Goal: Task Accomplishment & Management: Use online tool/utility

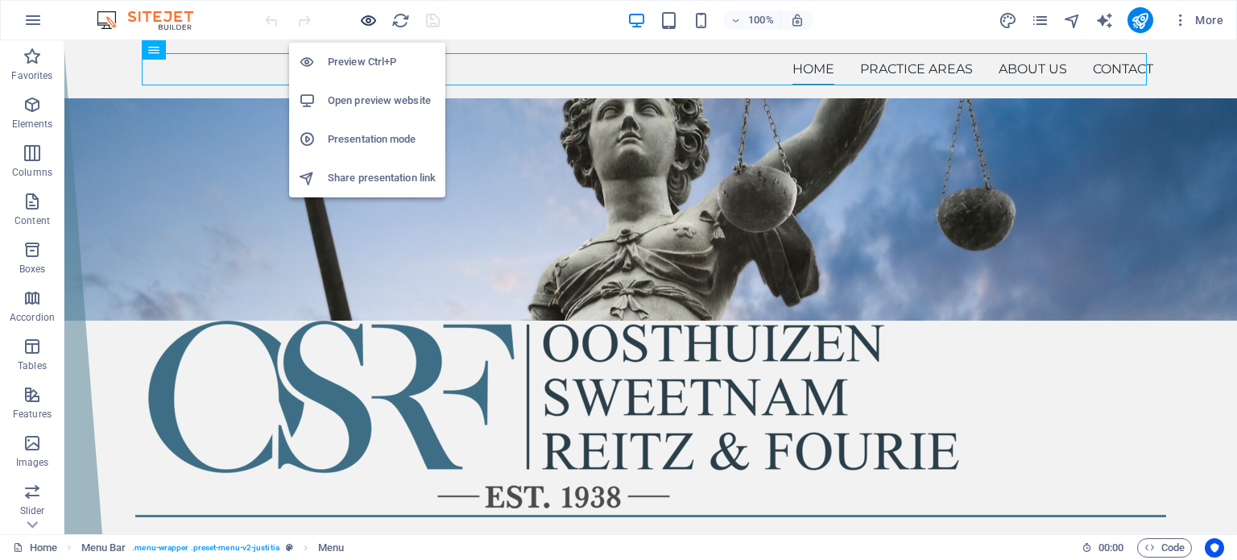
click at [368, 21] on icon "button" at bounding box center [368, 20] width 19 height 19
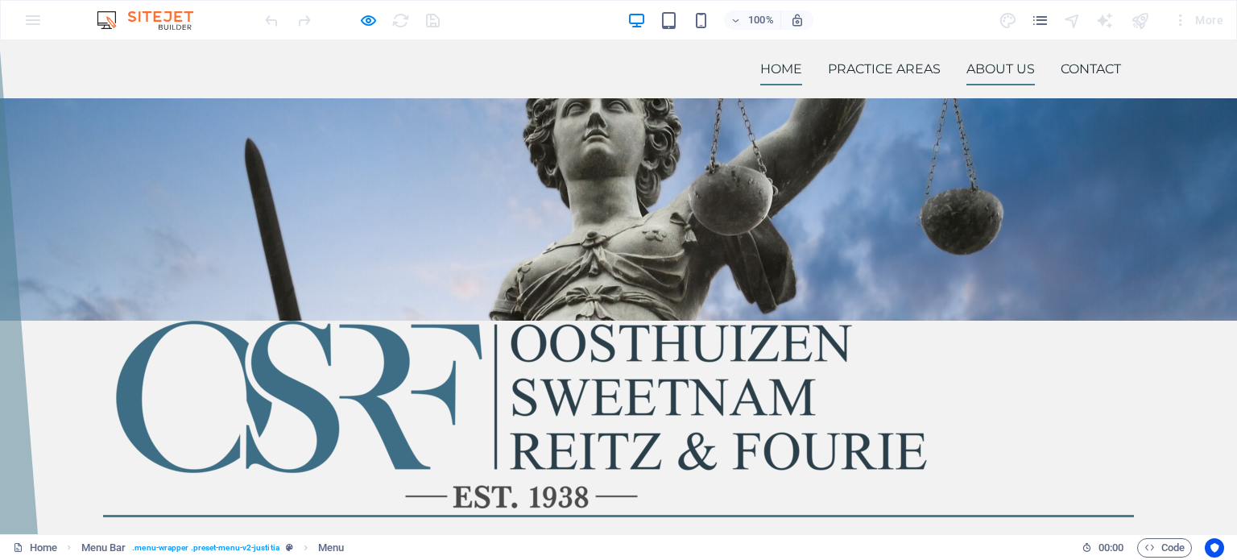
click at [993, 69] on link "About us" at bounding box center [1001, 69] width 68 height 32
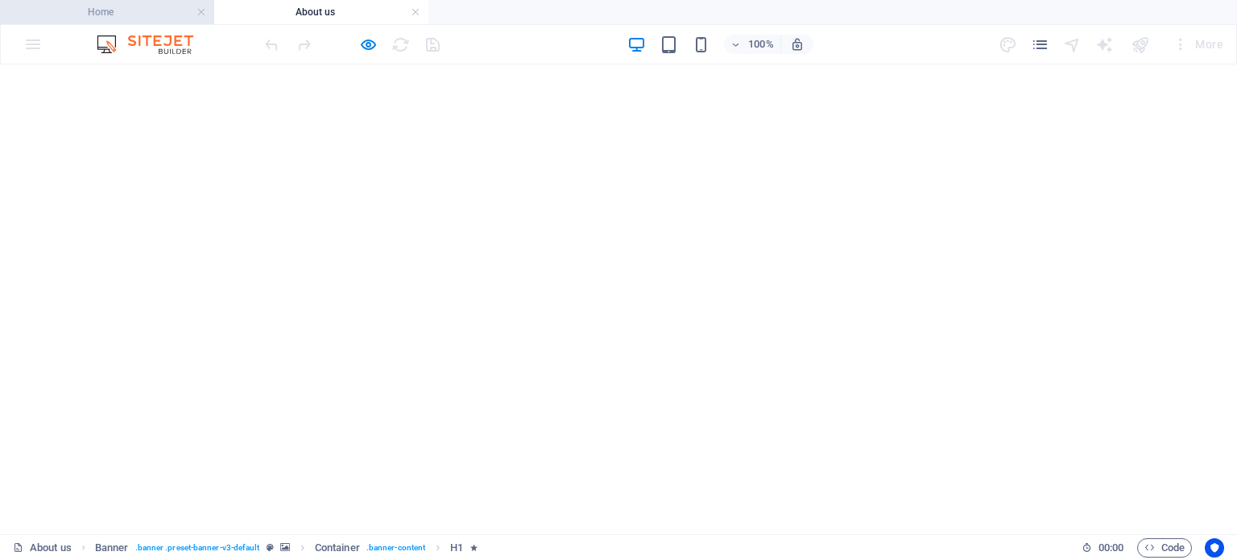
click at [132, 15] on h4 "Home" at bounding box center [107, 12] width 214 height 18
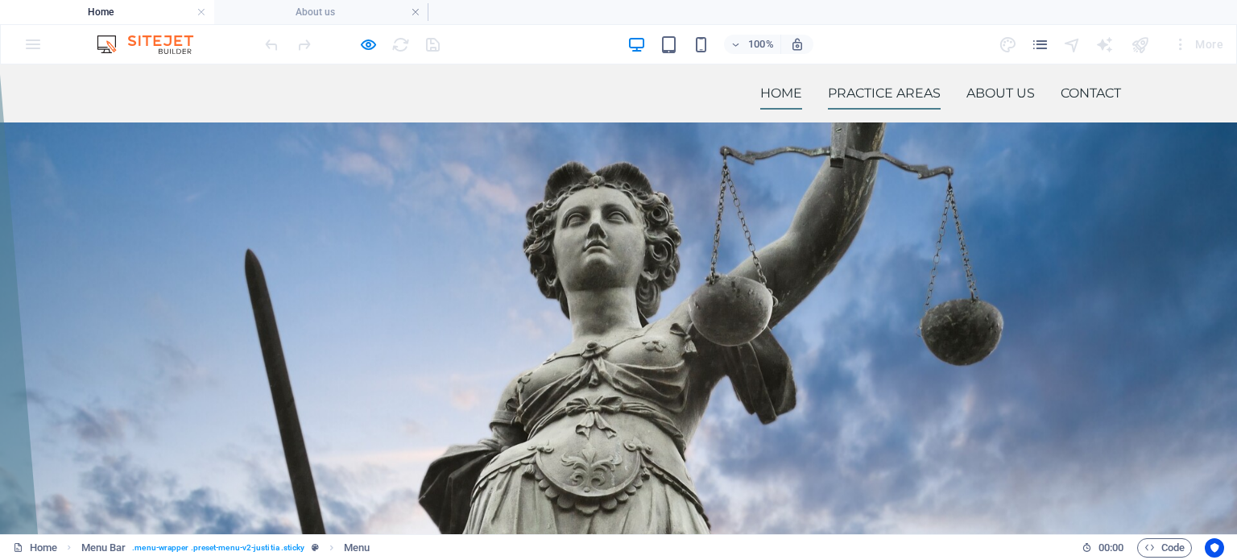
click at [849, 102] on link "Practice Areas" at bounding box center [884, 93] width 113 height 32
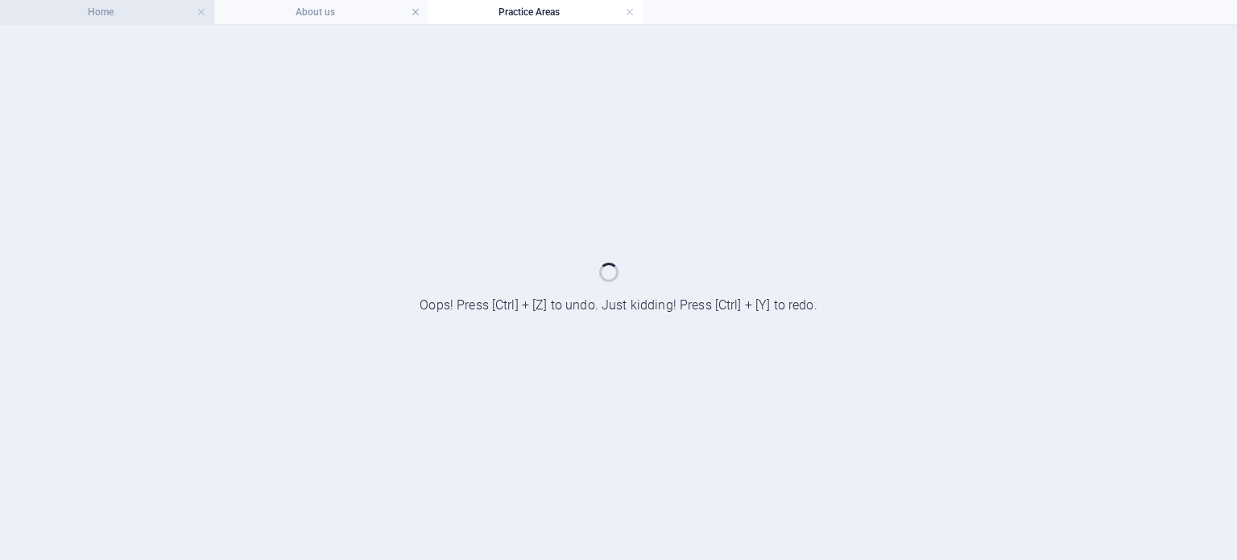
click at [136, 16] on h4 "Home" at bounding box center [107, 12] width 214 height 18
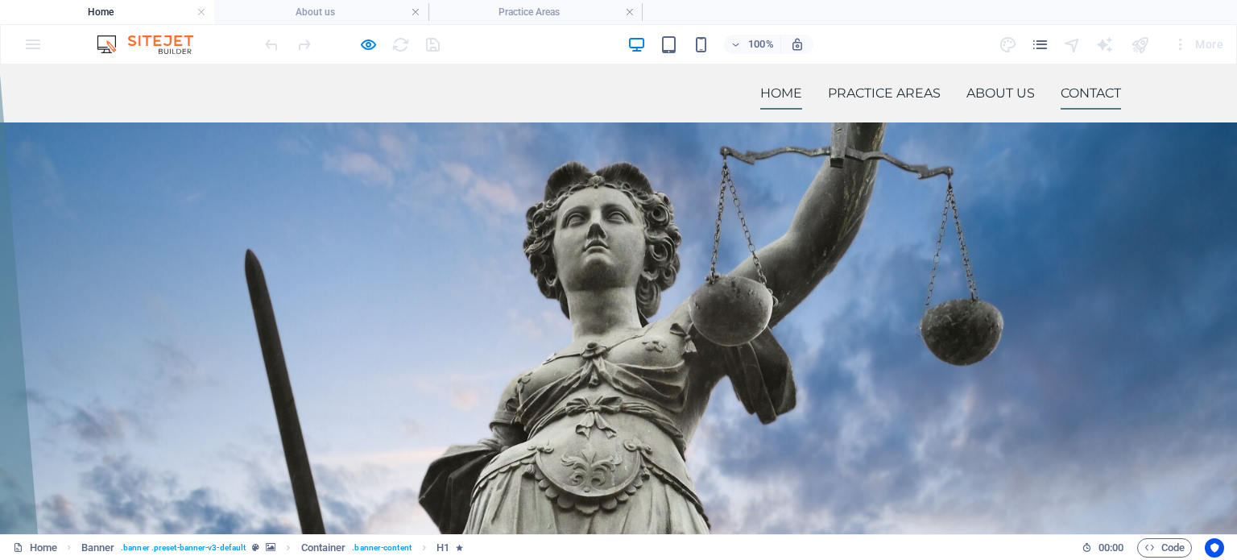
click at [1089, 93] on link "Contact" at bounding box center [1091, 93] width 60 height 32
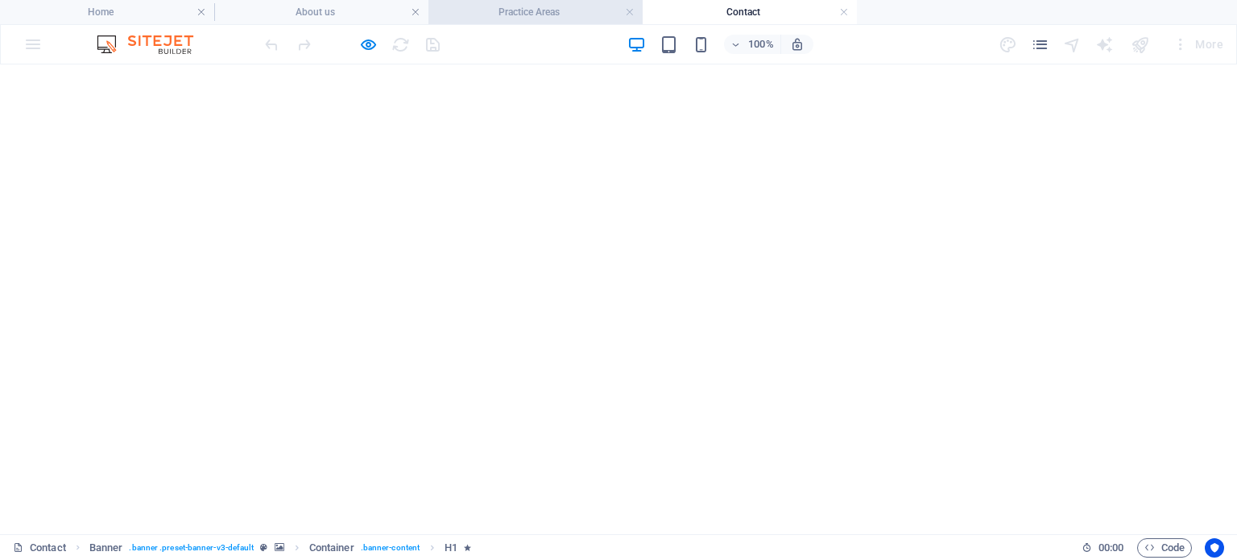
click at [524, 13] on h4 "Practice Areas" at bounding box center [536, 12] width 214 height 18
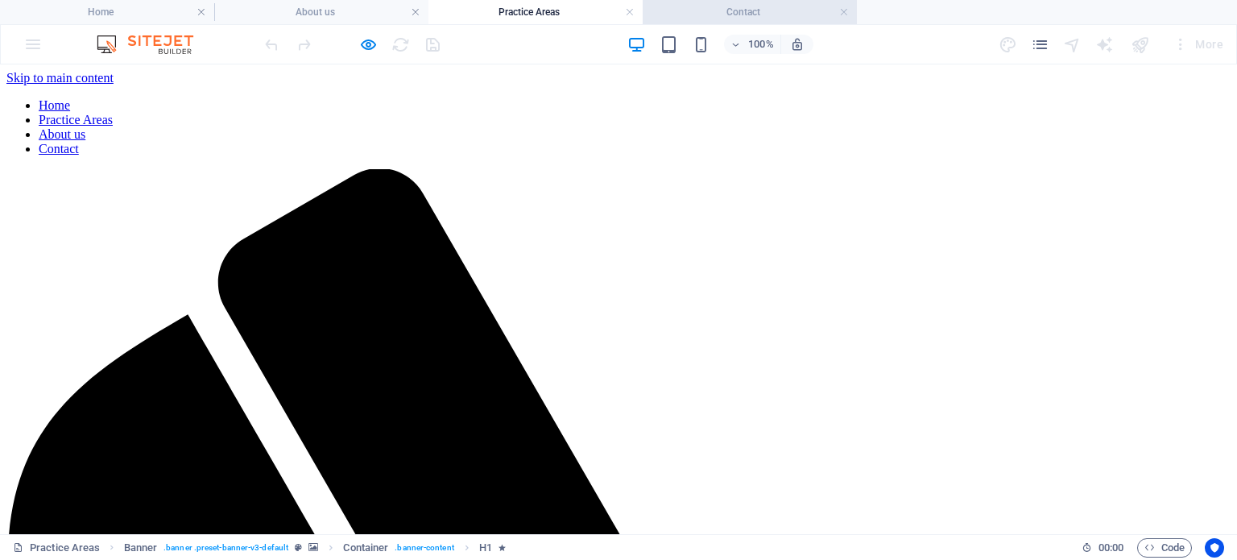
click at [726, 14] on h4 "Contact" at bounding box center [750, 12] width 214 height 18
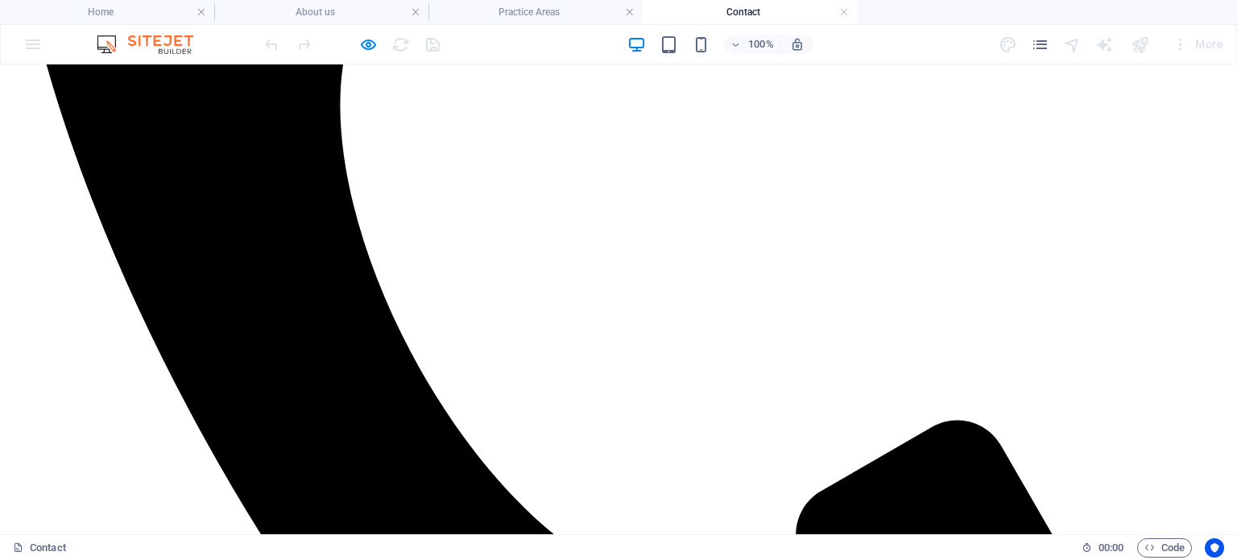
scroll to position [806, 0]
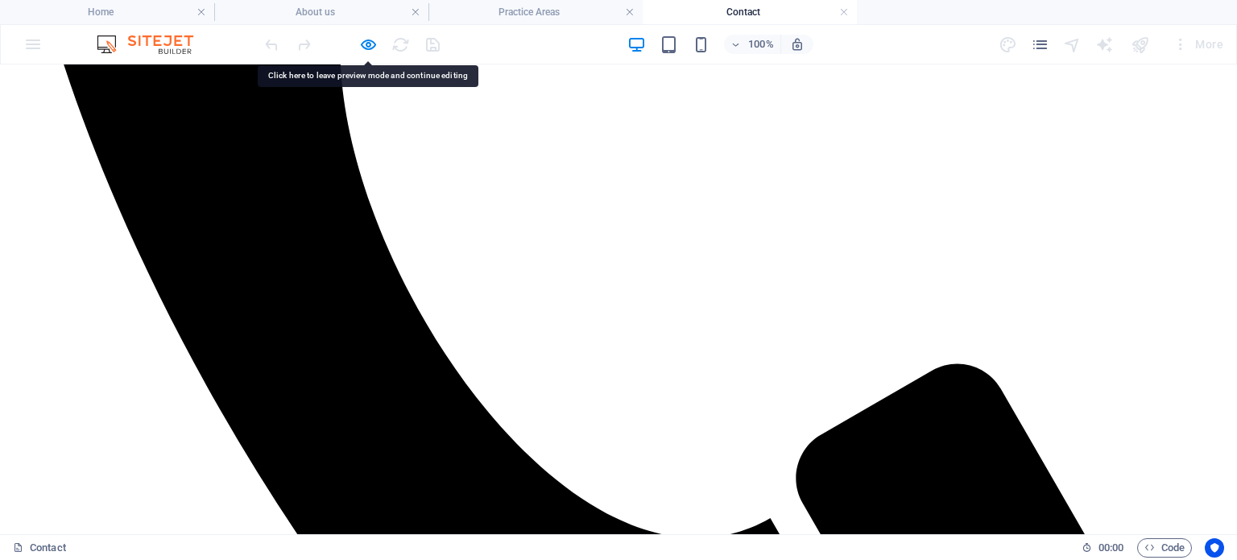
scroll to position [725, 0]
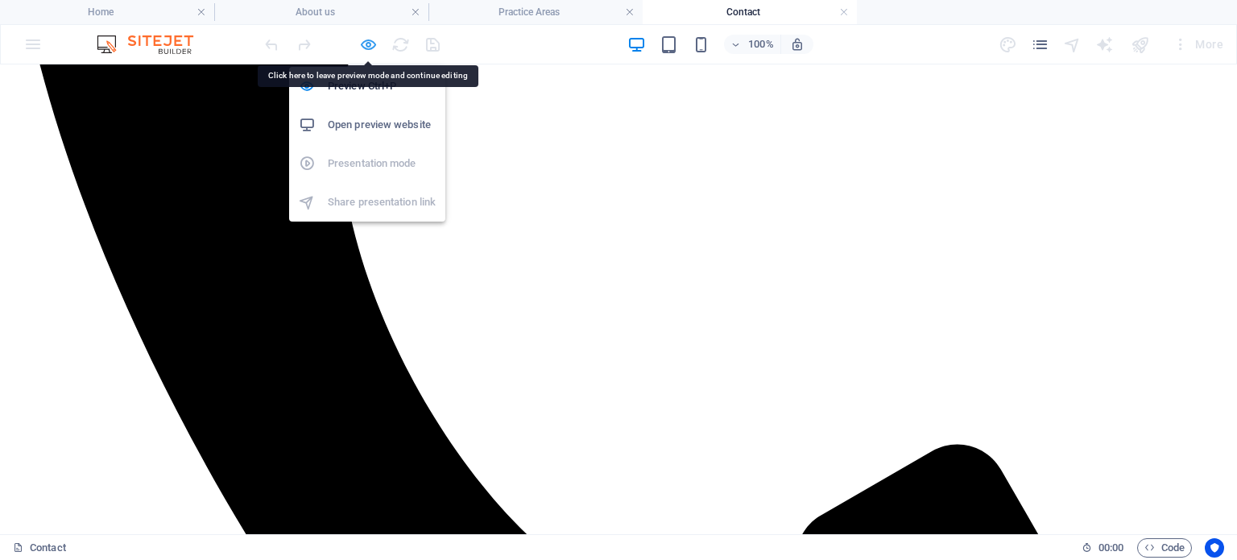
click at [364, 38] on icon "button" at bounding box center [368, 44] width 19 height 19
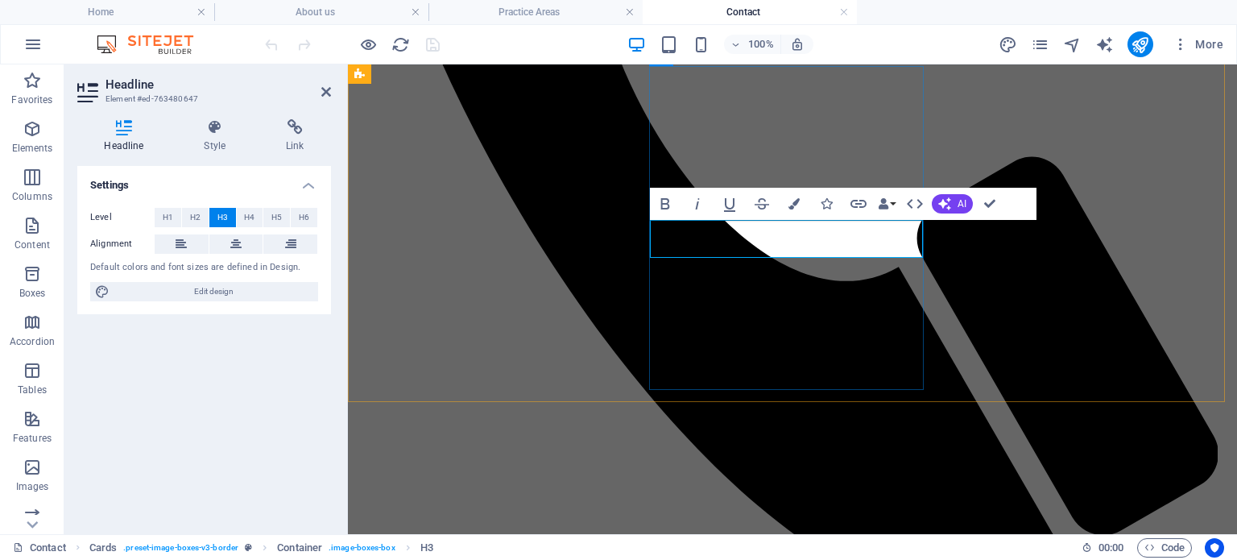
drag, startPoint x: 878, startPoint y: 251, endPoint x: 761, endPoint y: 249, distance: 116.8
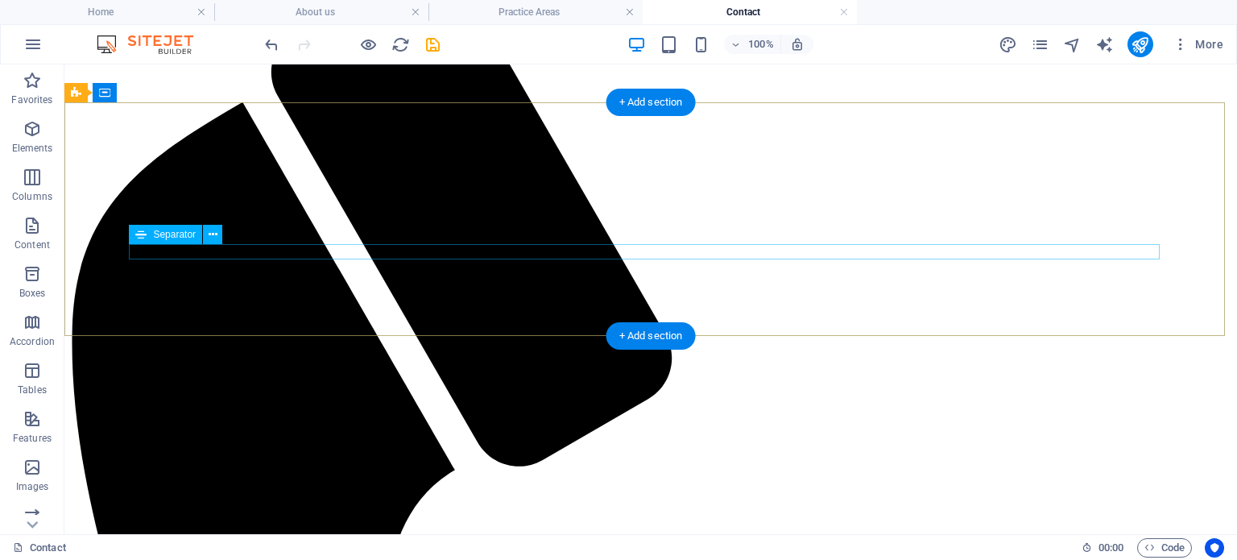
scroll to position [483, 0]
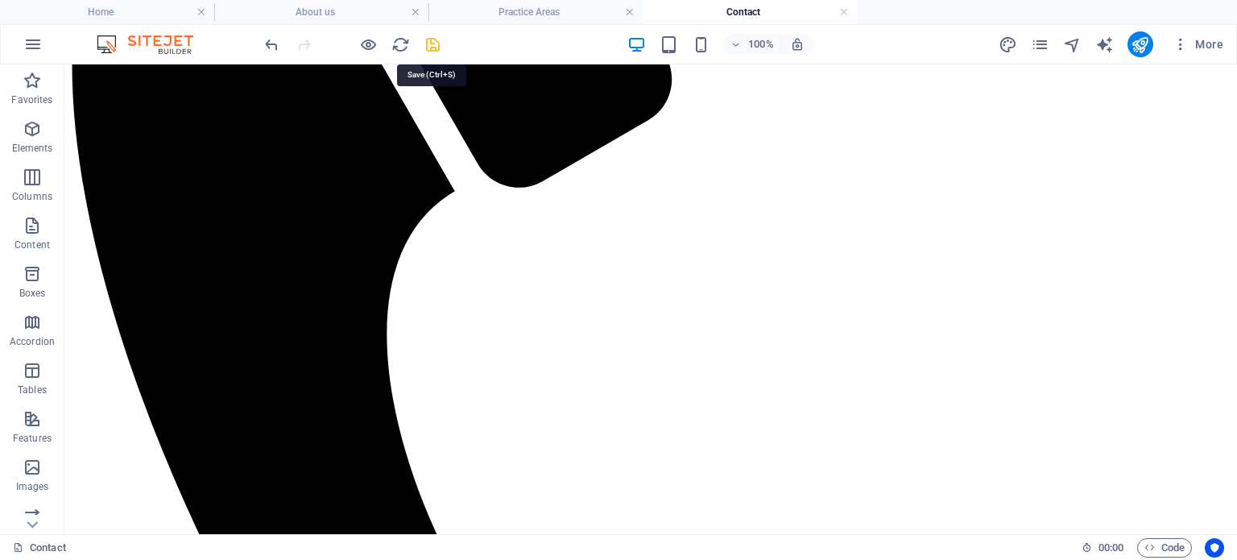
click at [436, 48] on icon "save" at bounding box center [433, 44] width 19 height 19
click at [493, 1] on li "Practice Areas" at bounding box center [536, 12] width 214 height 24
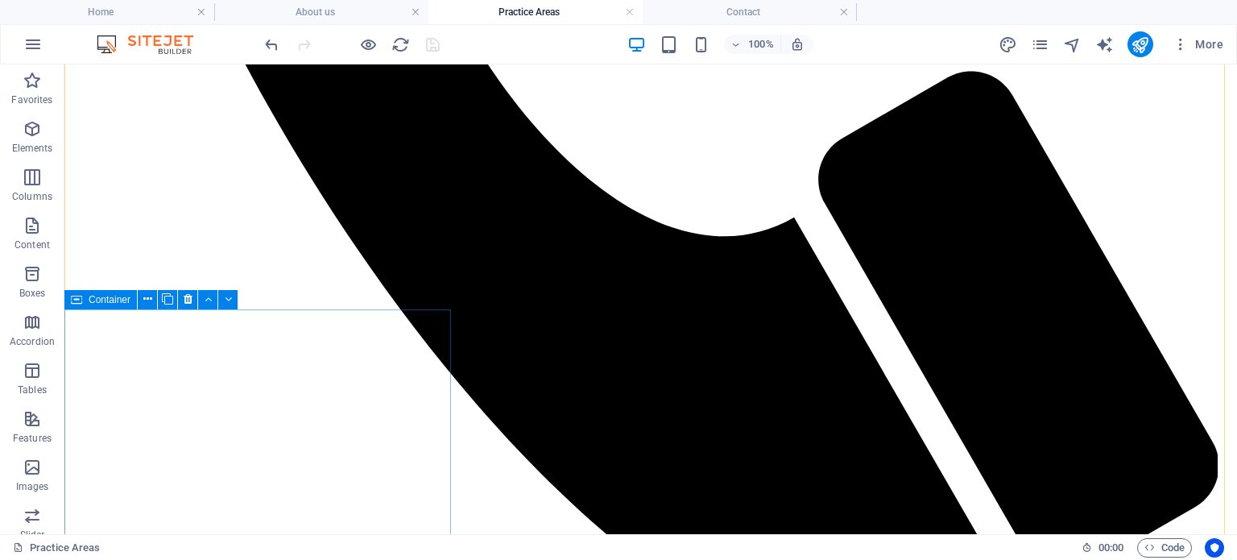
scroll to position [1047, 0]
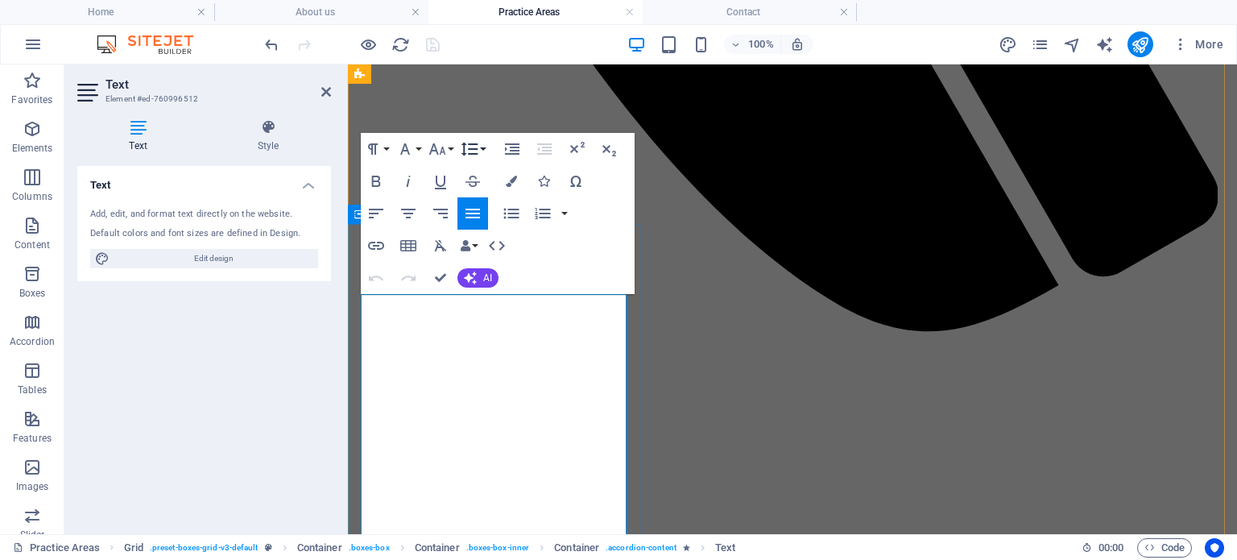
scroll to position [1254, 0]
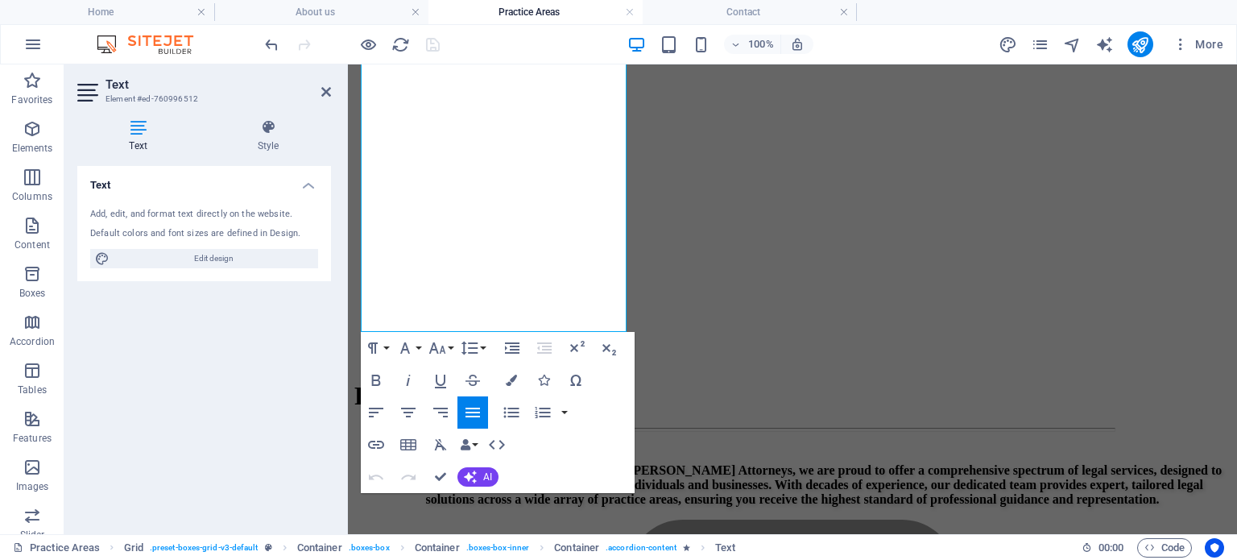
drag, startPoint x: 457, startPoint y: 292, endPoint x: 298, endPoint y: 292, distance: 158.7
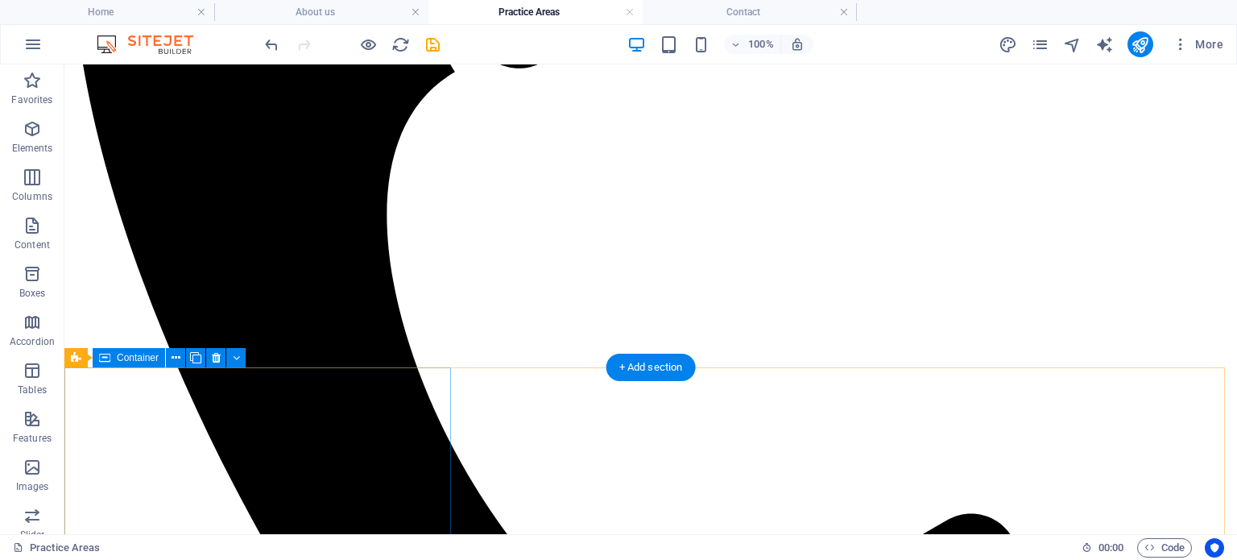
scroll to position [0, 0]
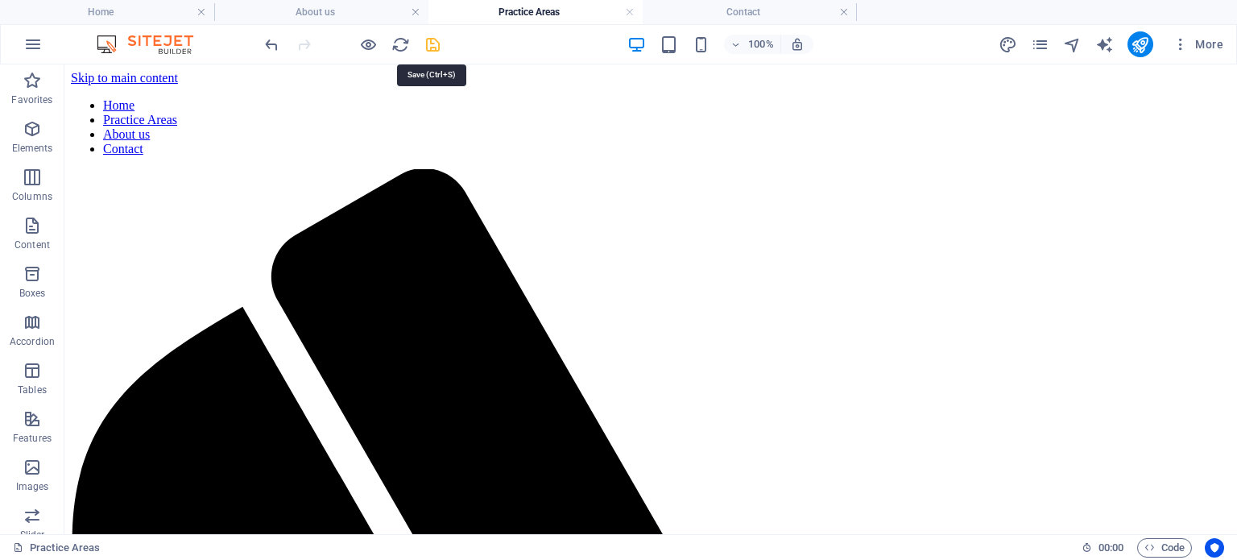
click at [438, 48] on icon "save" at bounding box center [433, 44] width 19 height 19
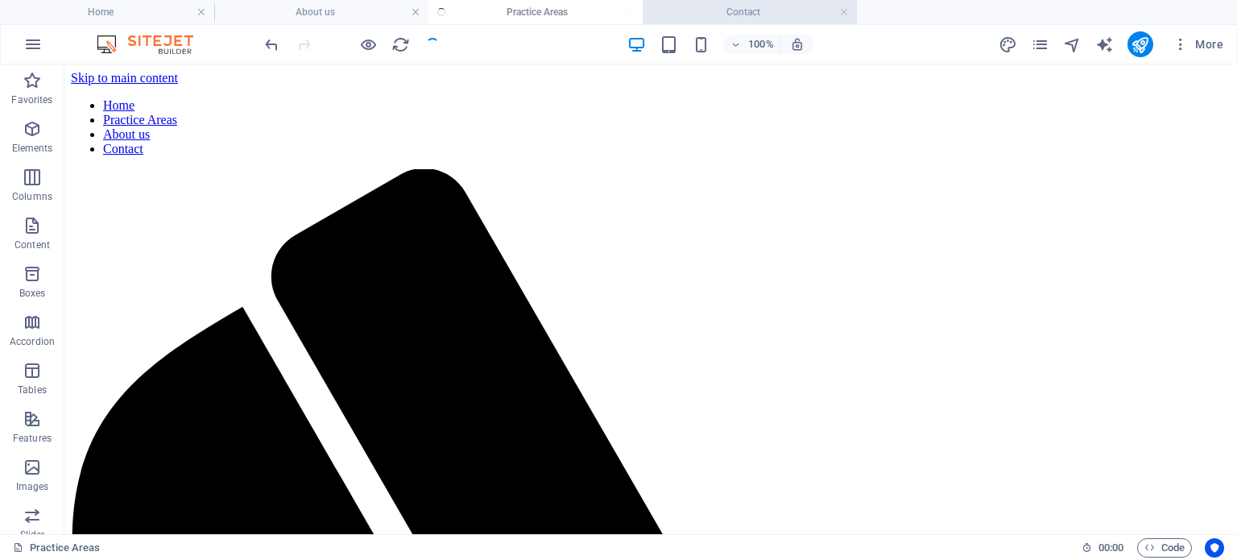
click at [797, 7] on h4 "Contact" at bounding box center [750, 12] width 214 height 18
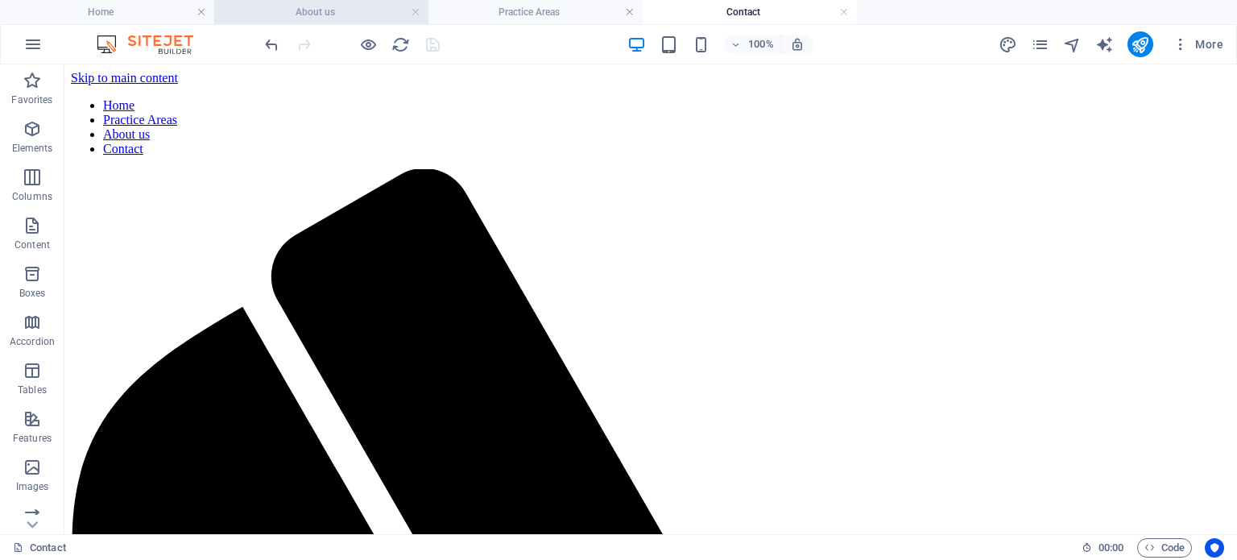
click at [342, 13] on h4 "About us" at bounding box center [321, 12] width 214 height 18
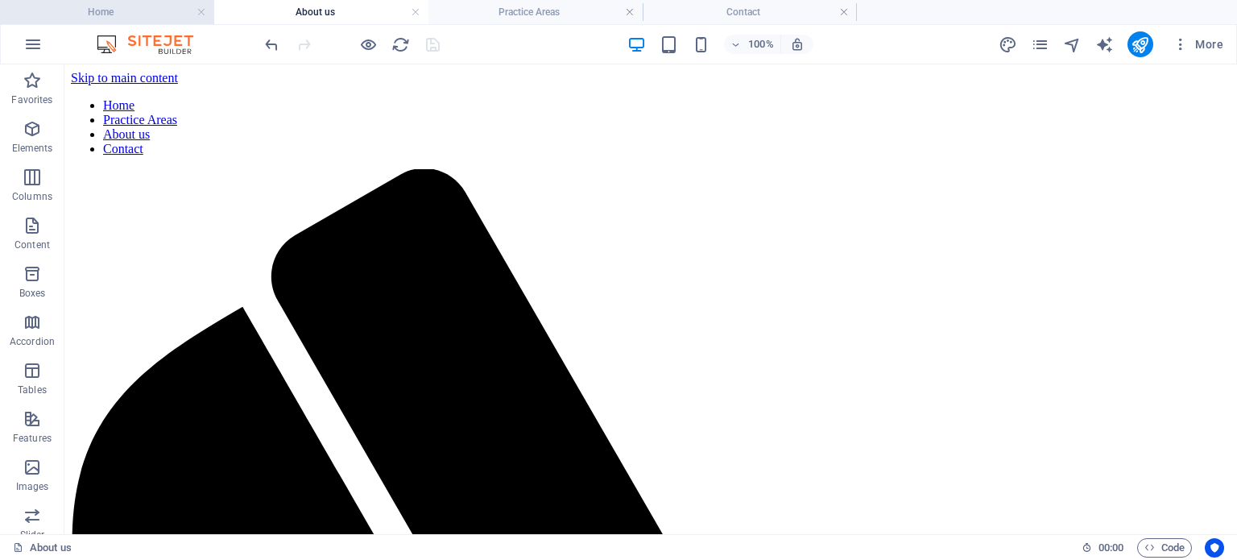
click at [161, 16] on h4 "Home" at bounding box center [107, 12] width 214 height 18
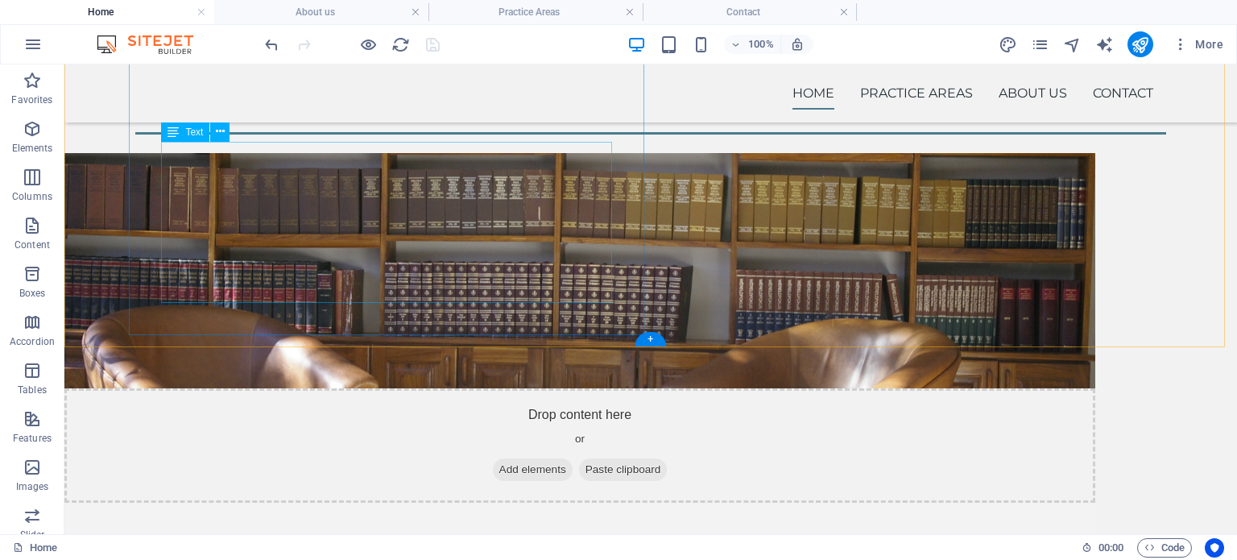
scroll to position [1206, 0]
